Goal: Task Accomplishment & Management: Use online tool/utility

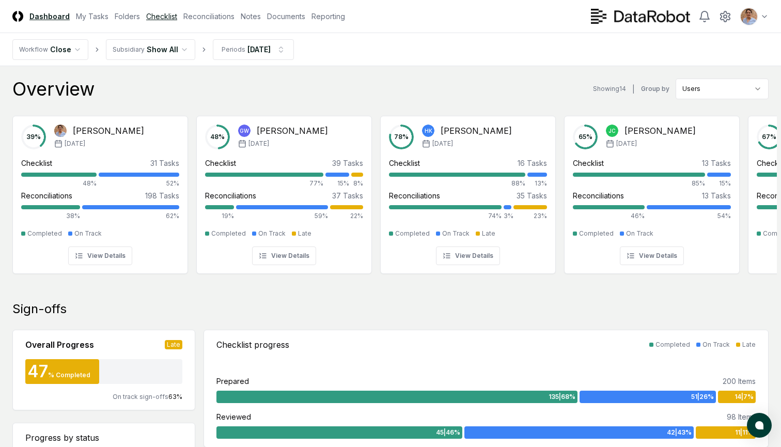
click at [154, 19] on link "Checklist" at bounding box center [161, 16] width 31 height 11
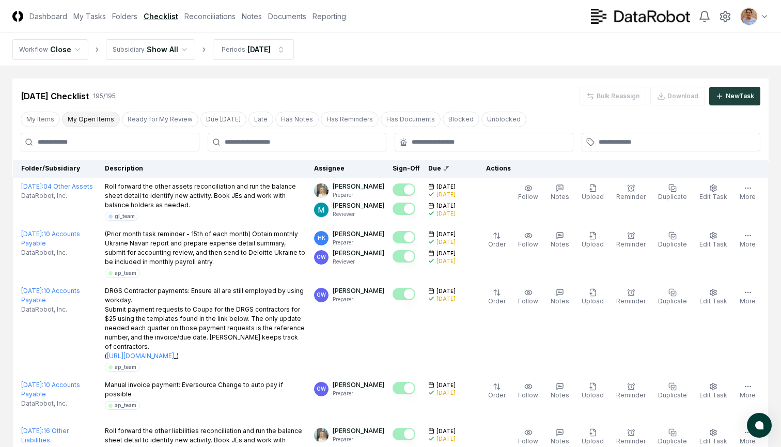
click at [83, 121] on button "My Open Items" at bounding box center [91, 120] width 58 height 16
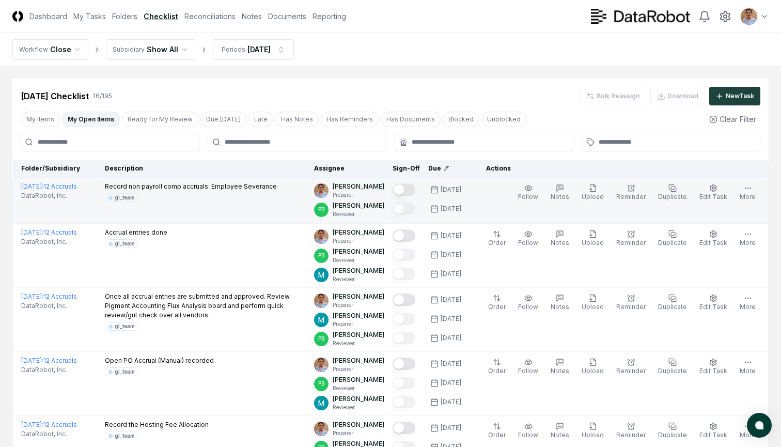
click at [410, 190] on button "Mark complete" at bounding box center [404, 189] width 23 height 12
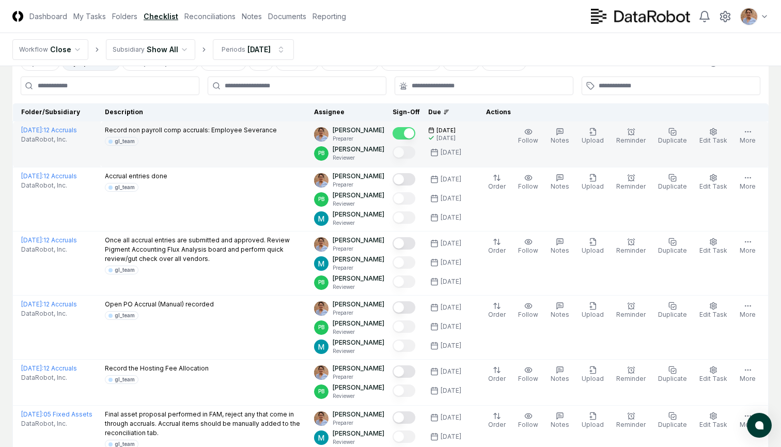
scroll to position [51, 0]
